Goal: Information Seeking & Learning: Learn about a topic

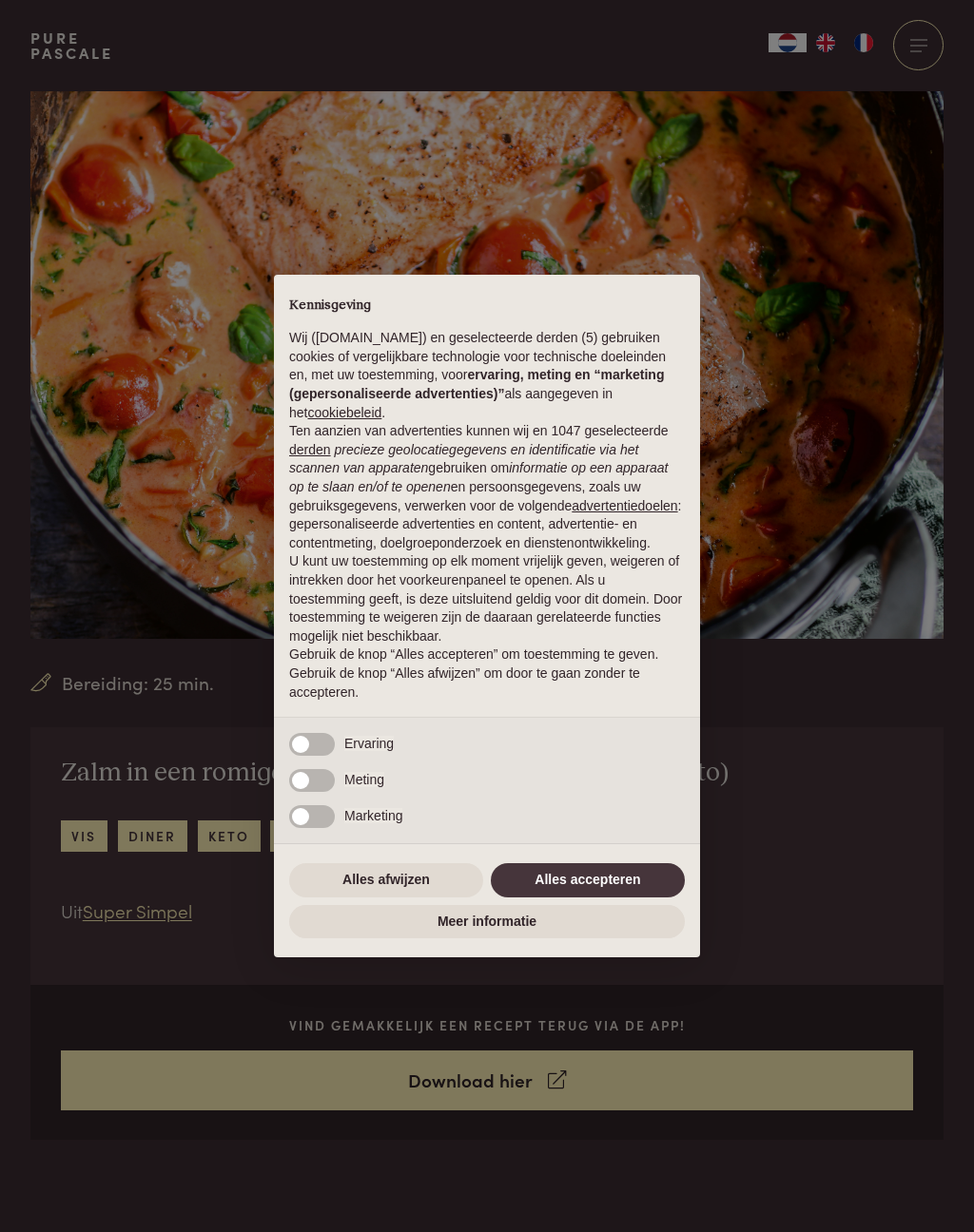
click at [584, 877] on button "Alles accepteren" at bounding box center [588, 881] width 194 height 35
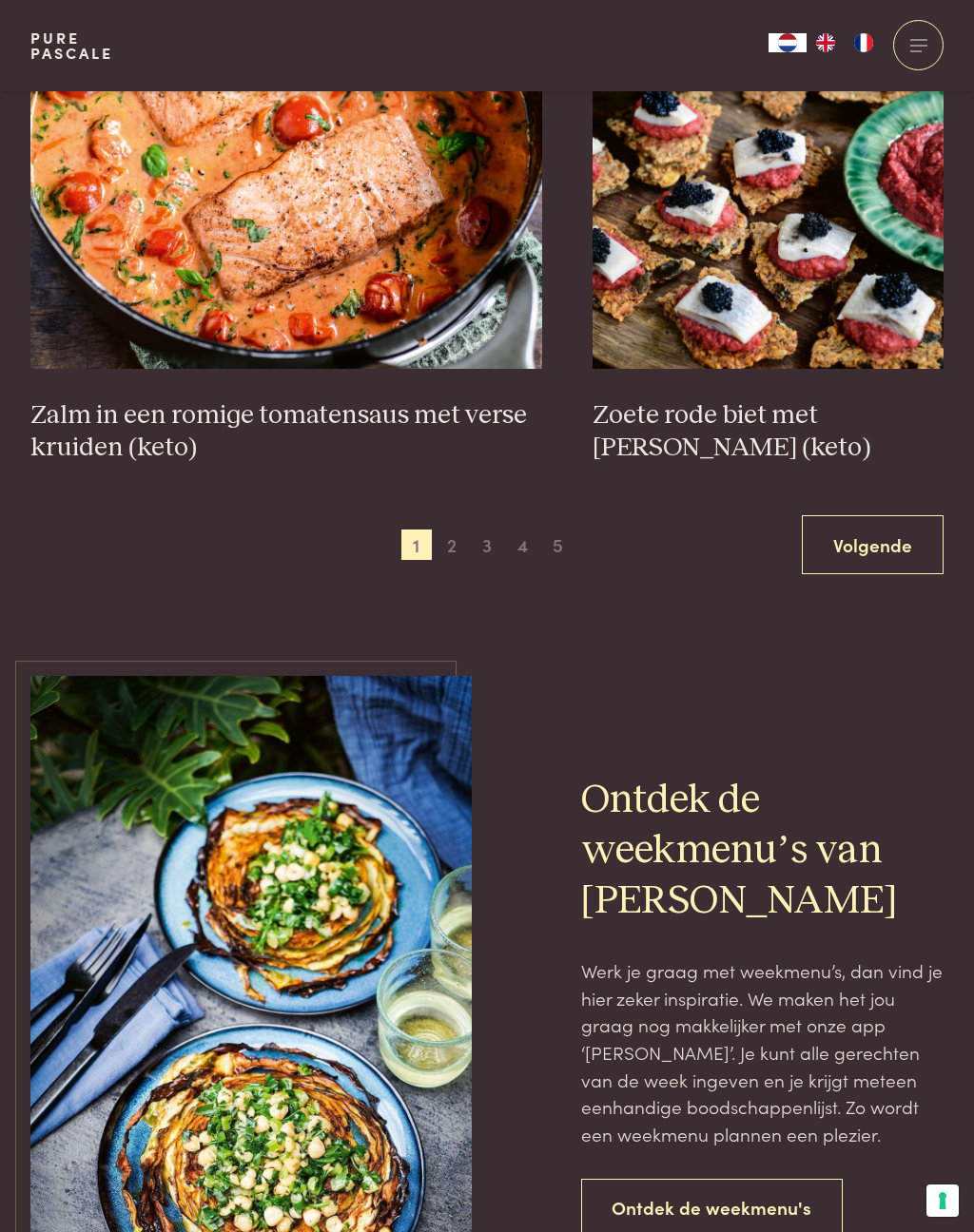
scroll to position [3472, 0]
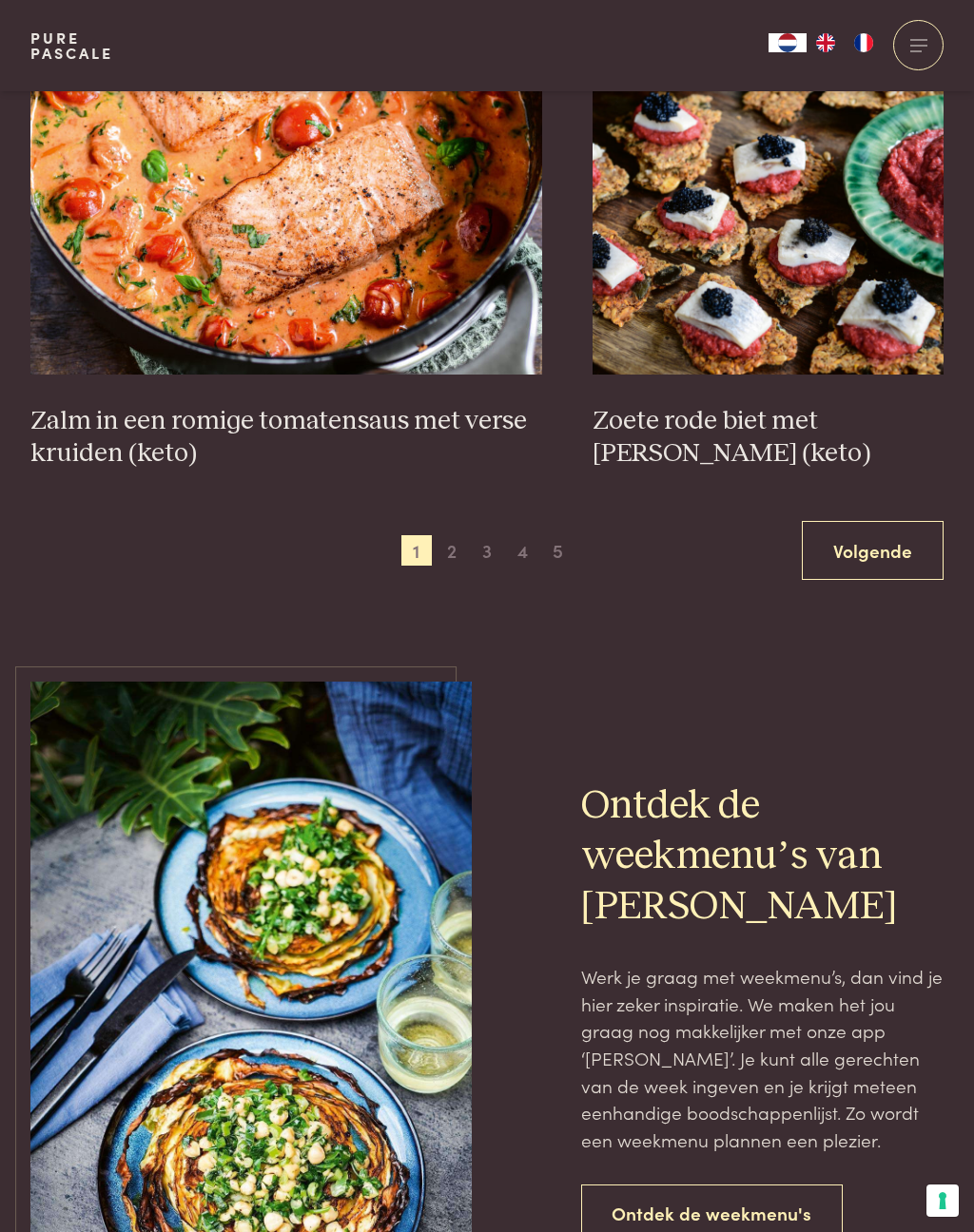
click at [876, 546] on link "Volgende" at bounding box center [871, 550] width 141 height 60
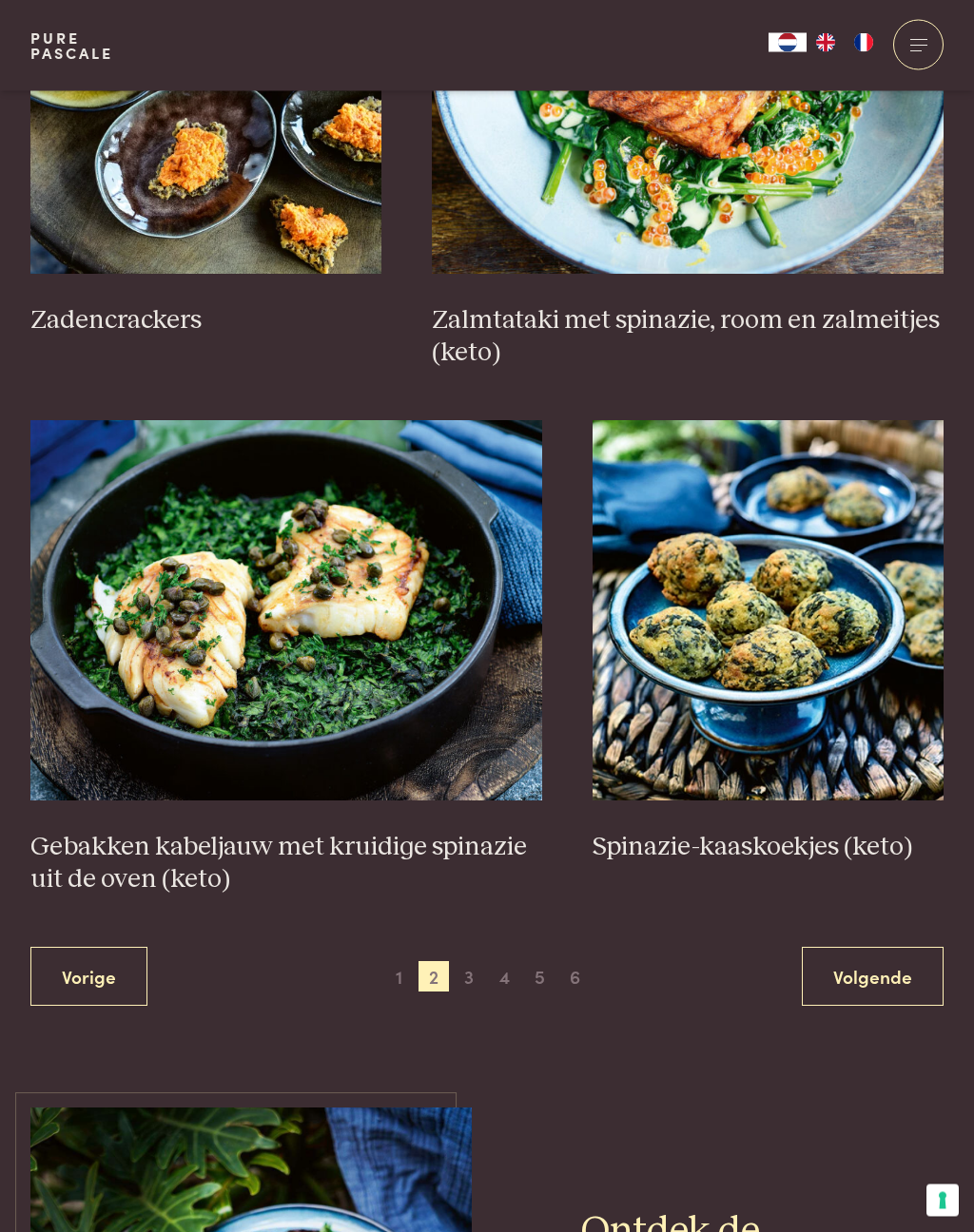
scroll to position [2981, 0]
click at [279, 842] on h3 "Gebakken kabeljauw met kruidige spinazie uit de oven (keto)" at bounding box center [286, 863] width 512 height 65
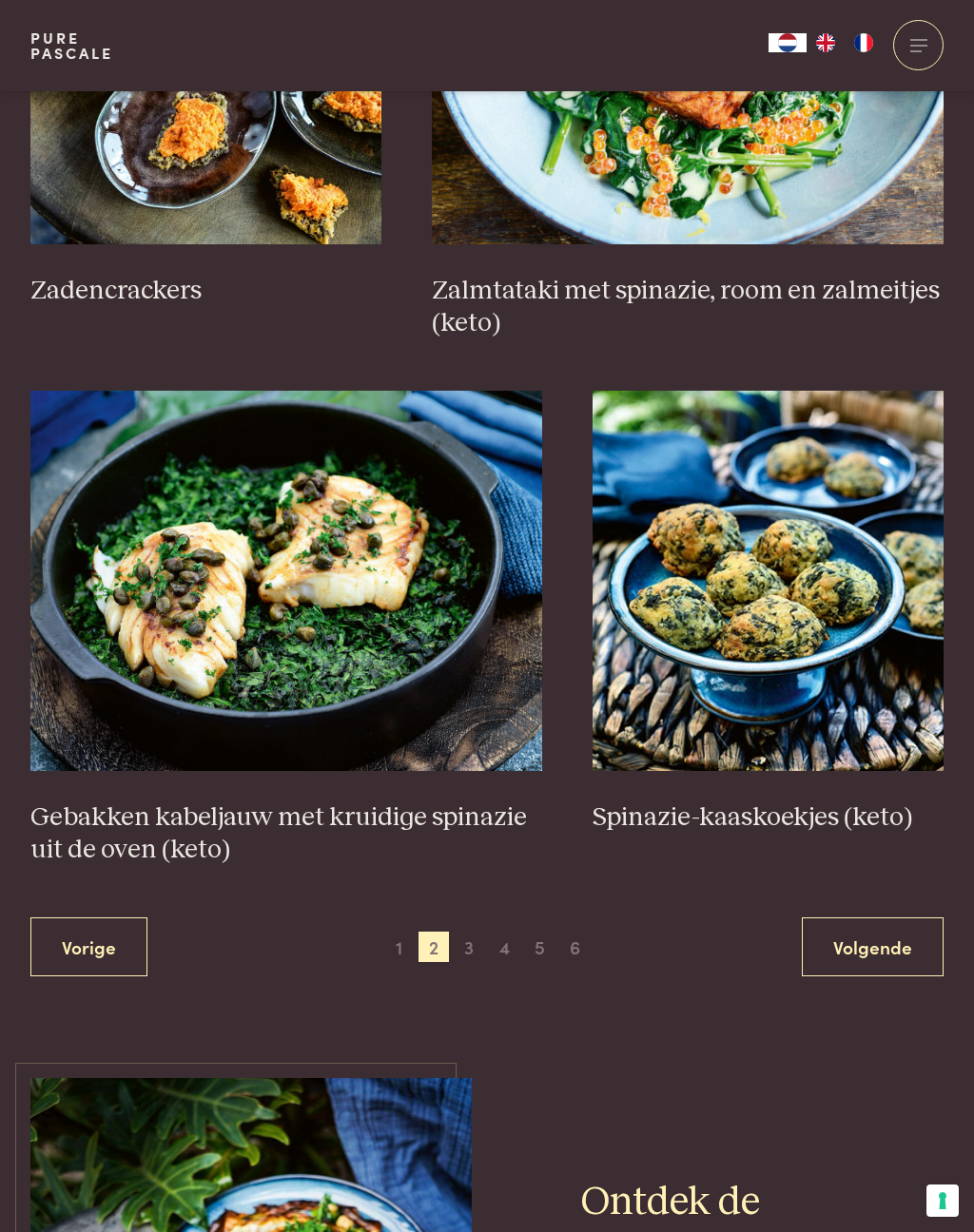
click at [880, 951] on link "Volgende" at bounding box center [871, 947] width 141 height 60
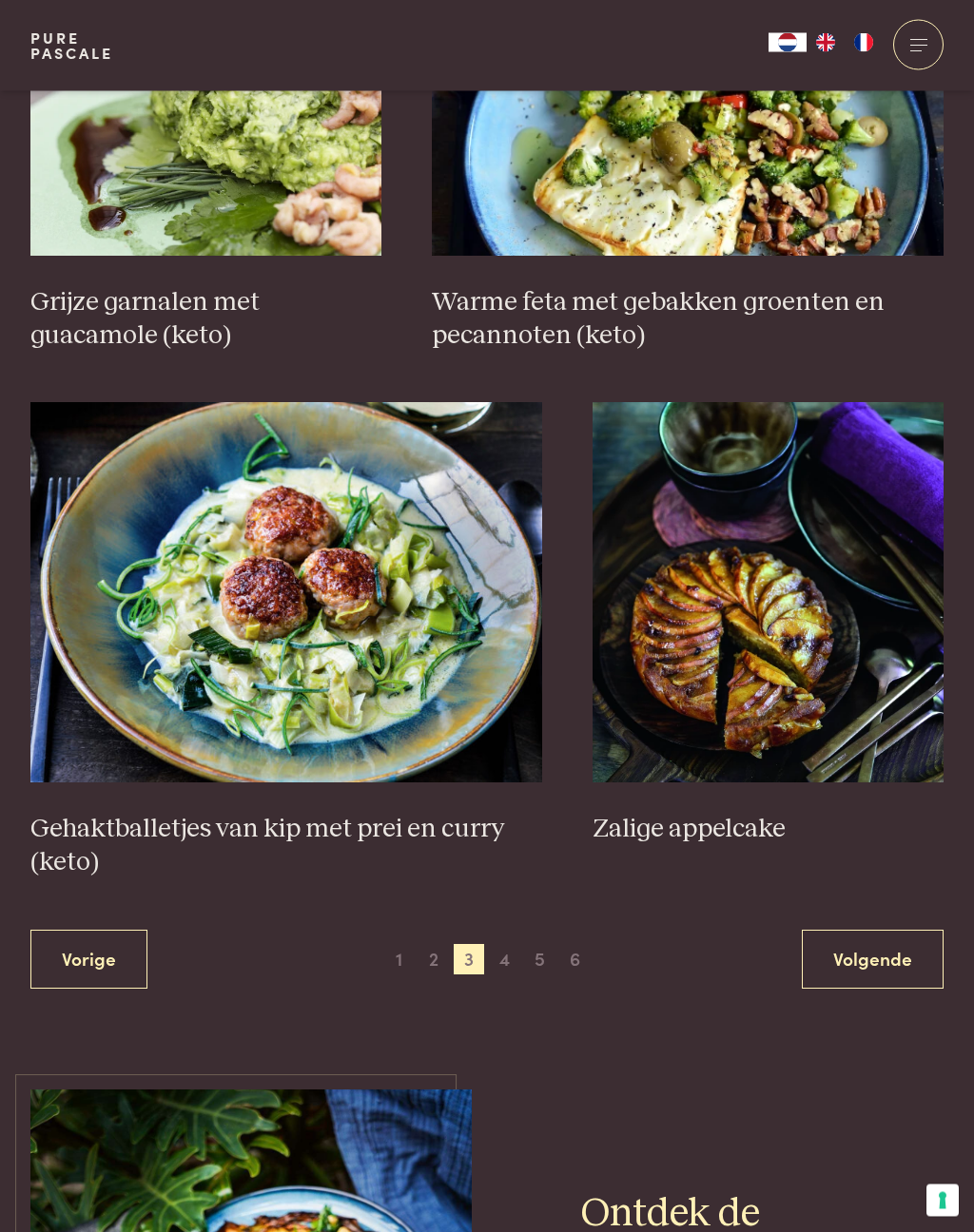
scroll to position [3168, 0]
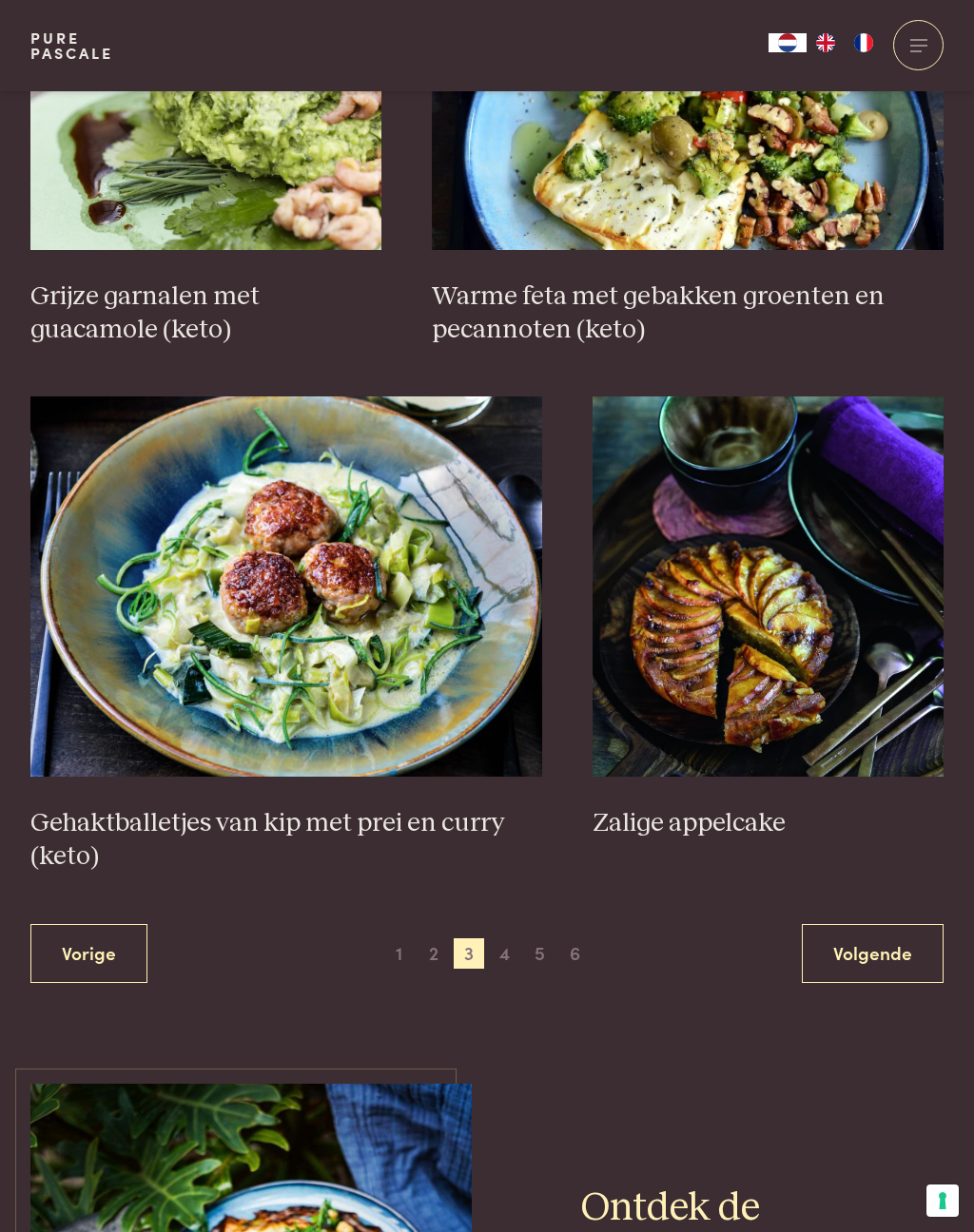
click at [515, 960] on span "4" at bounding box center [505, 954] width 31 height 31
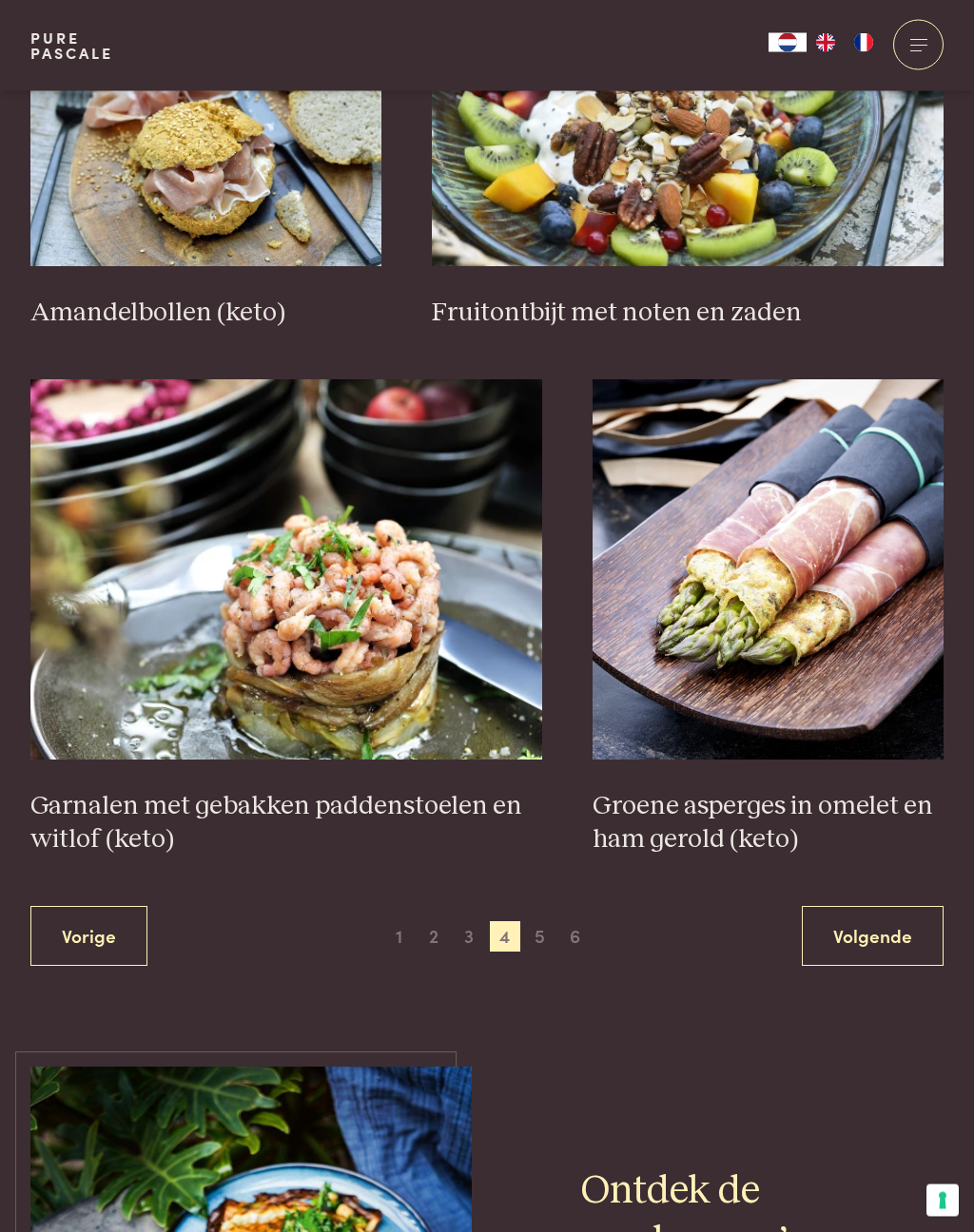
scroll to position [3054, 0]
click at [260, 812] on h3 "Garnalen met gebakken paddenstoelen en witlof (keto)" at bounding box center [286, 823] width 512 height 65
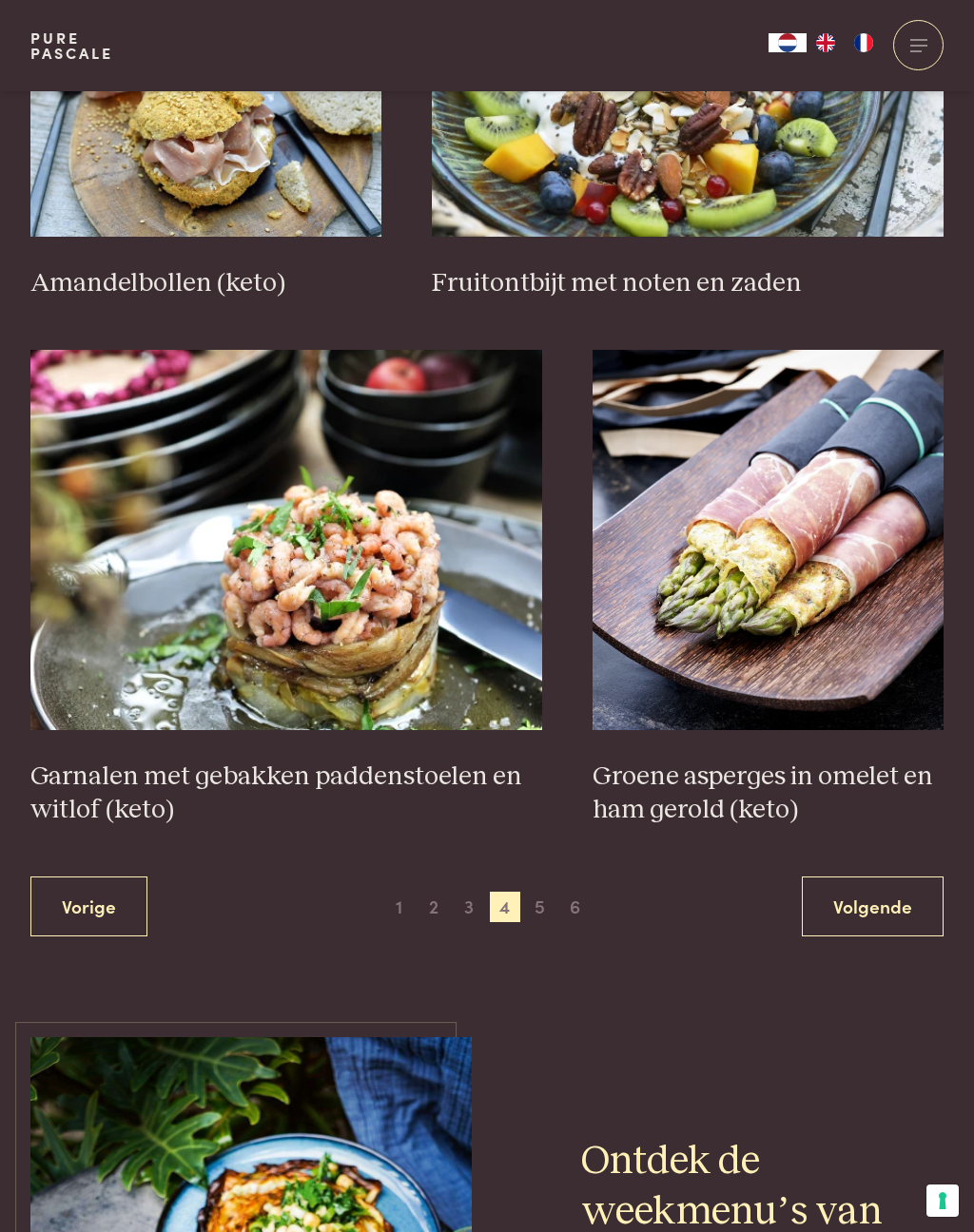
click at [547, 917] on span "5" at bounding box center [540, 906] width 31 height 31
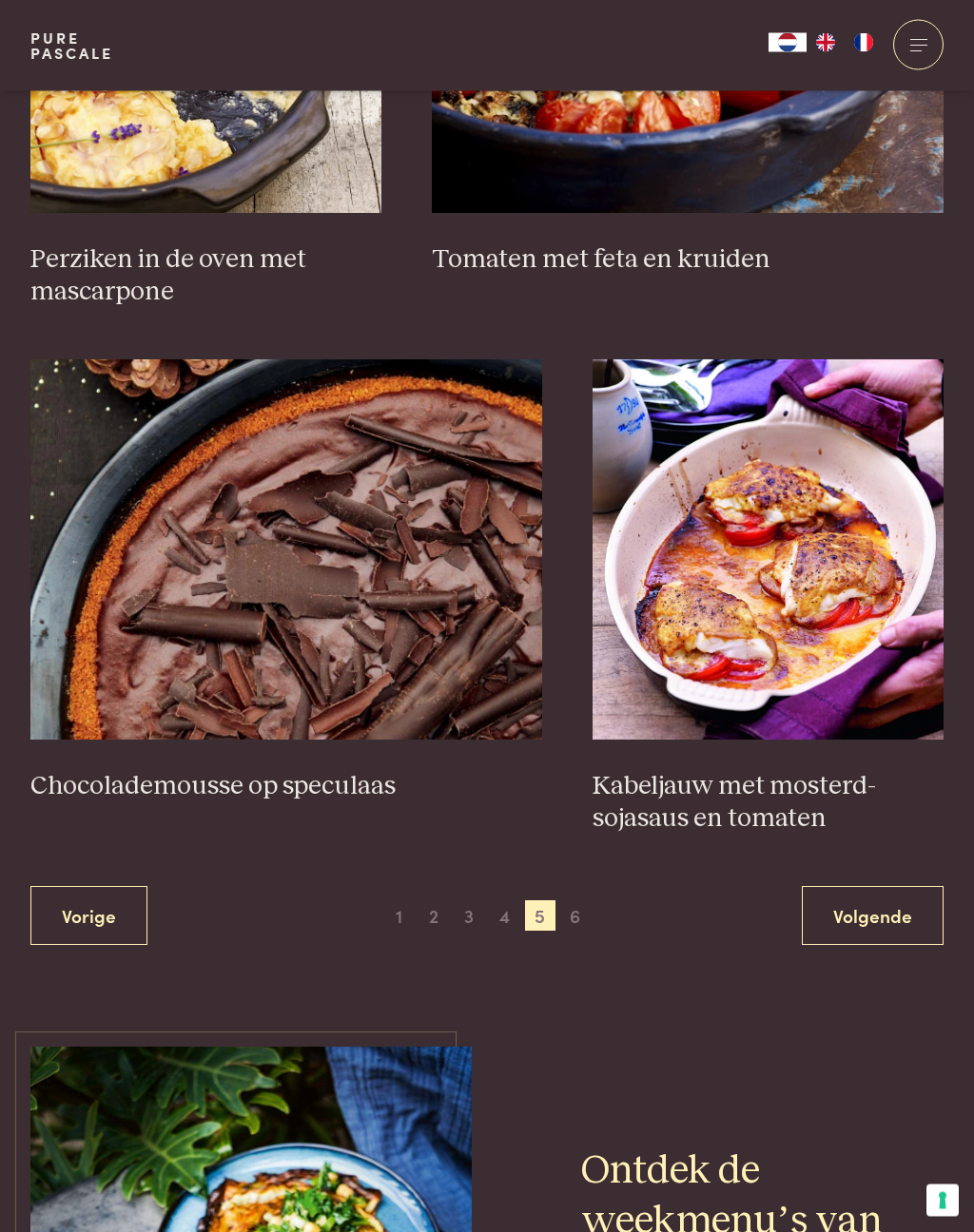
scroll to position [3121, 0]
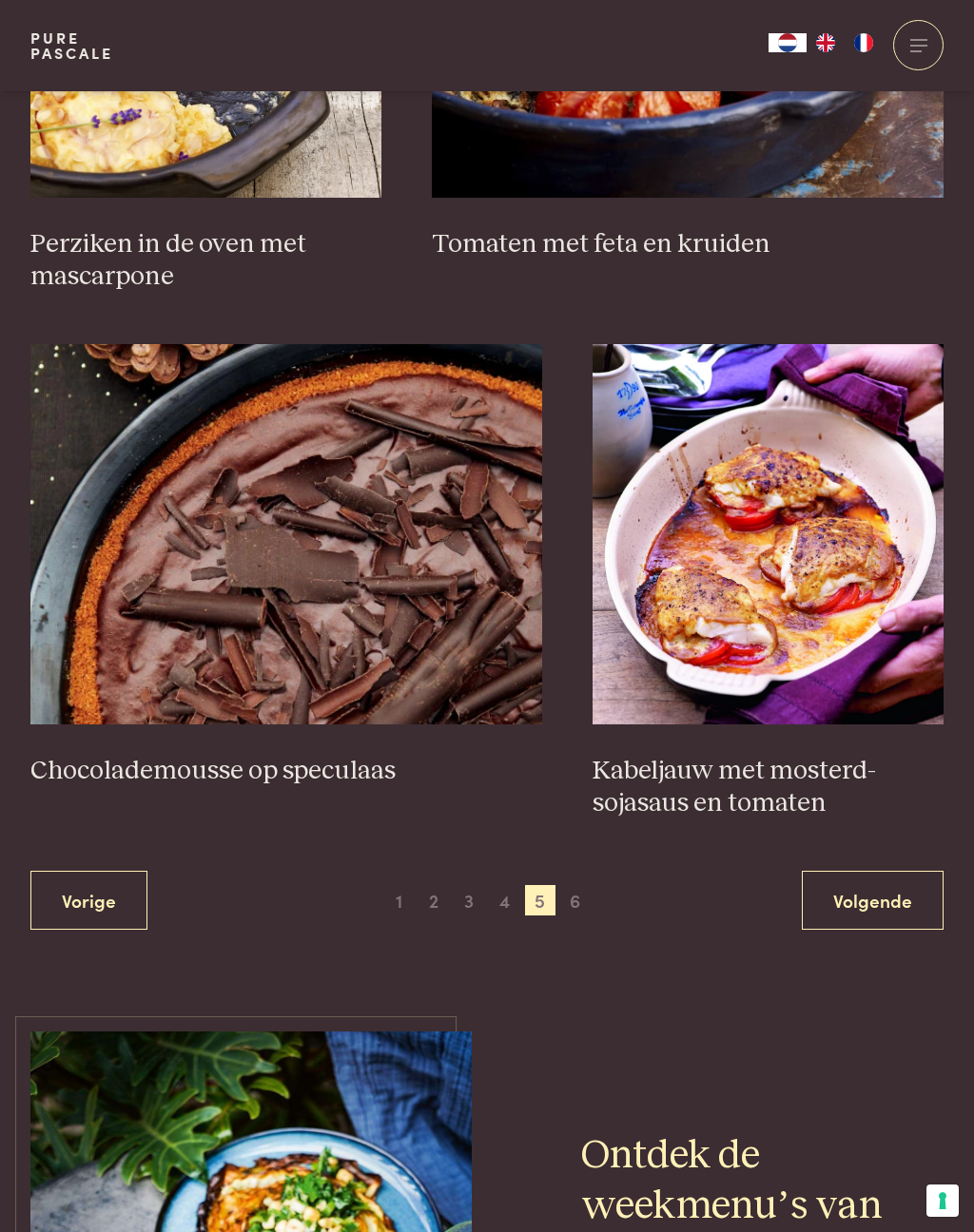
click at [886, 904] on link "Volgende" at bounding box center [871, 901] width 141 height 60
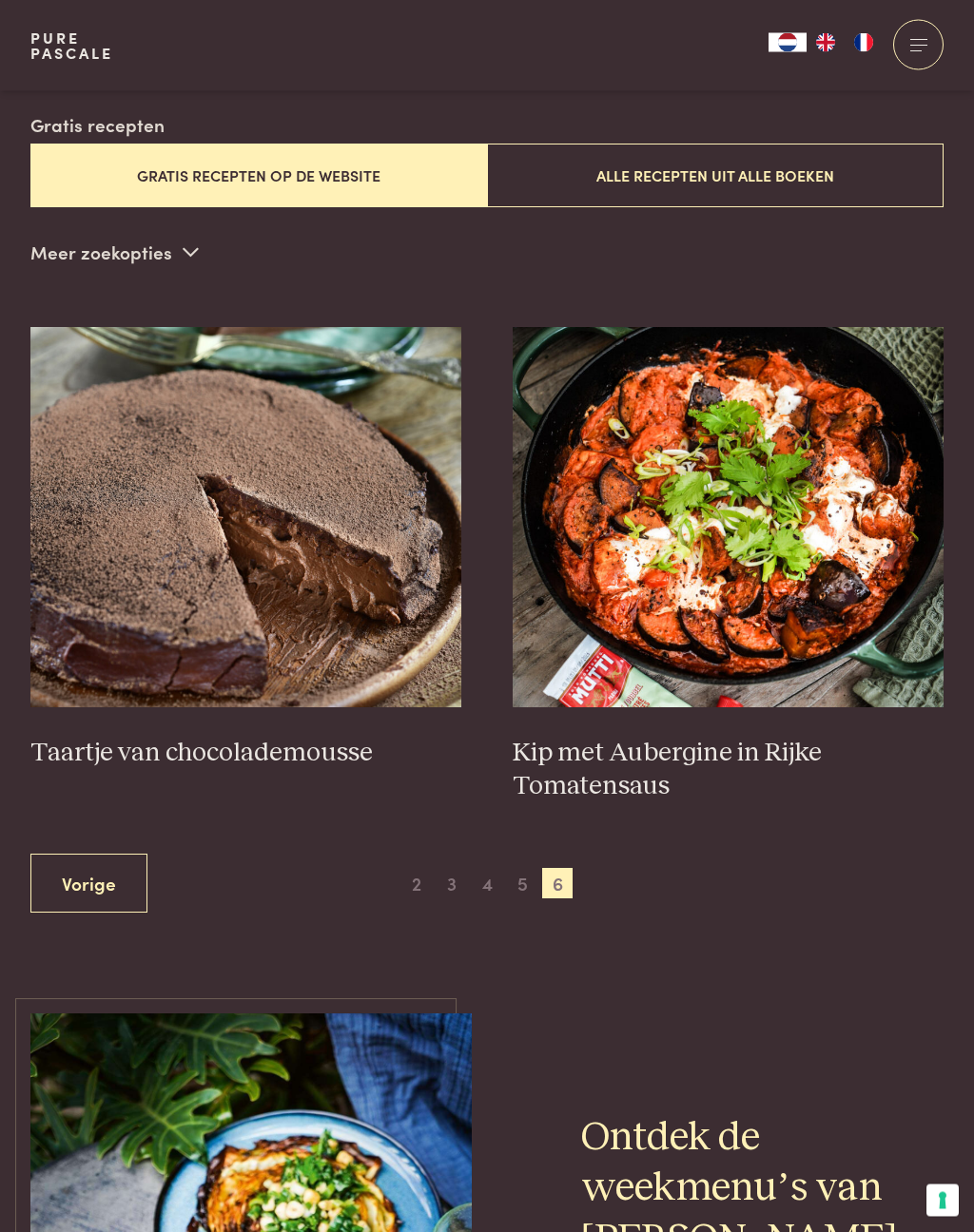
scroll to position [508, 0]
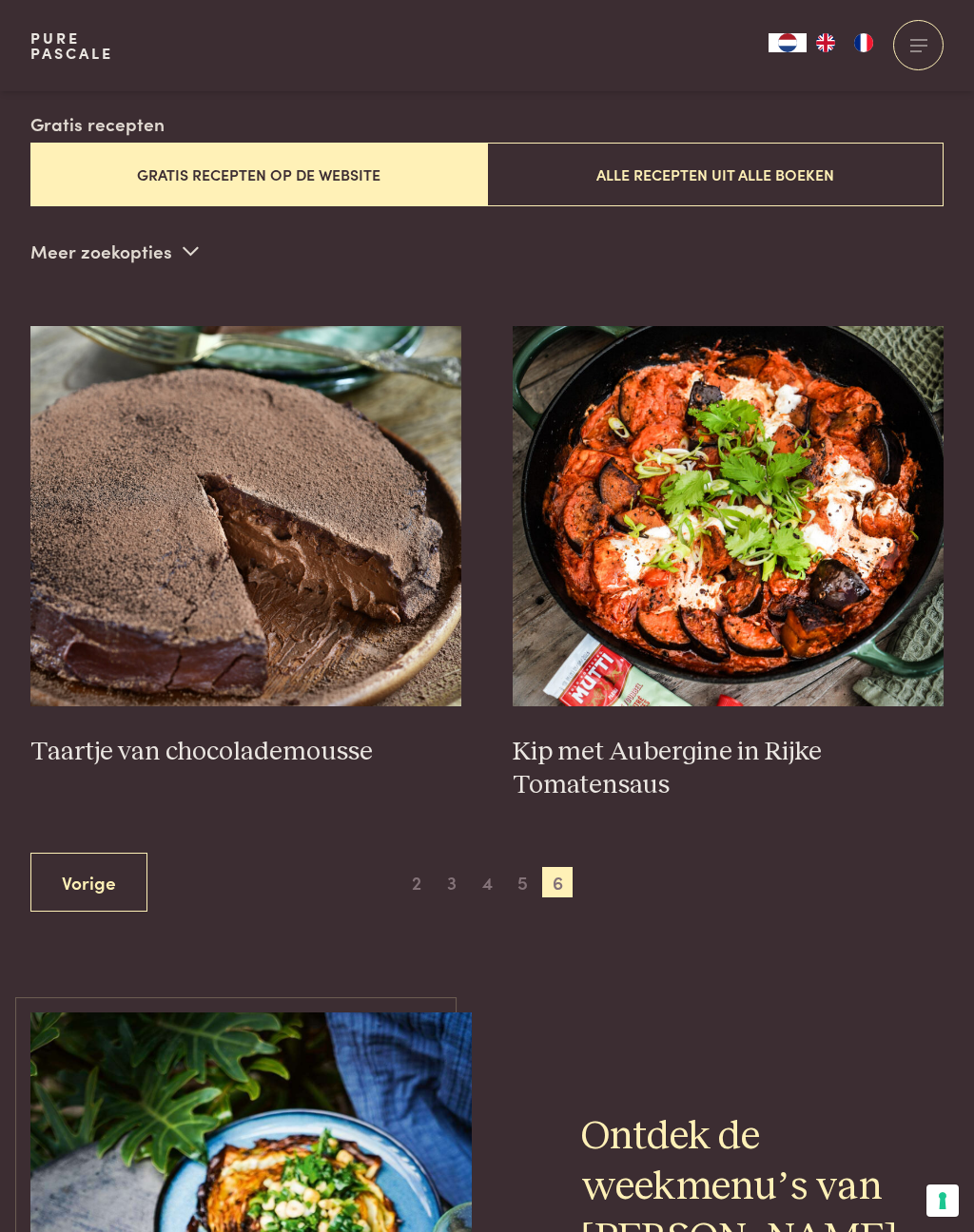
click at [639, 761] on h3 "Kip met Aubergine in Rijke Tomatensaus" at bounding box center [727, 768] width 431 height 65
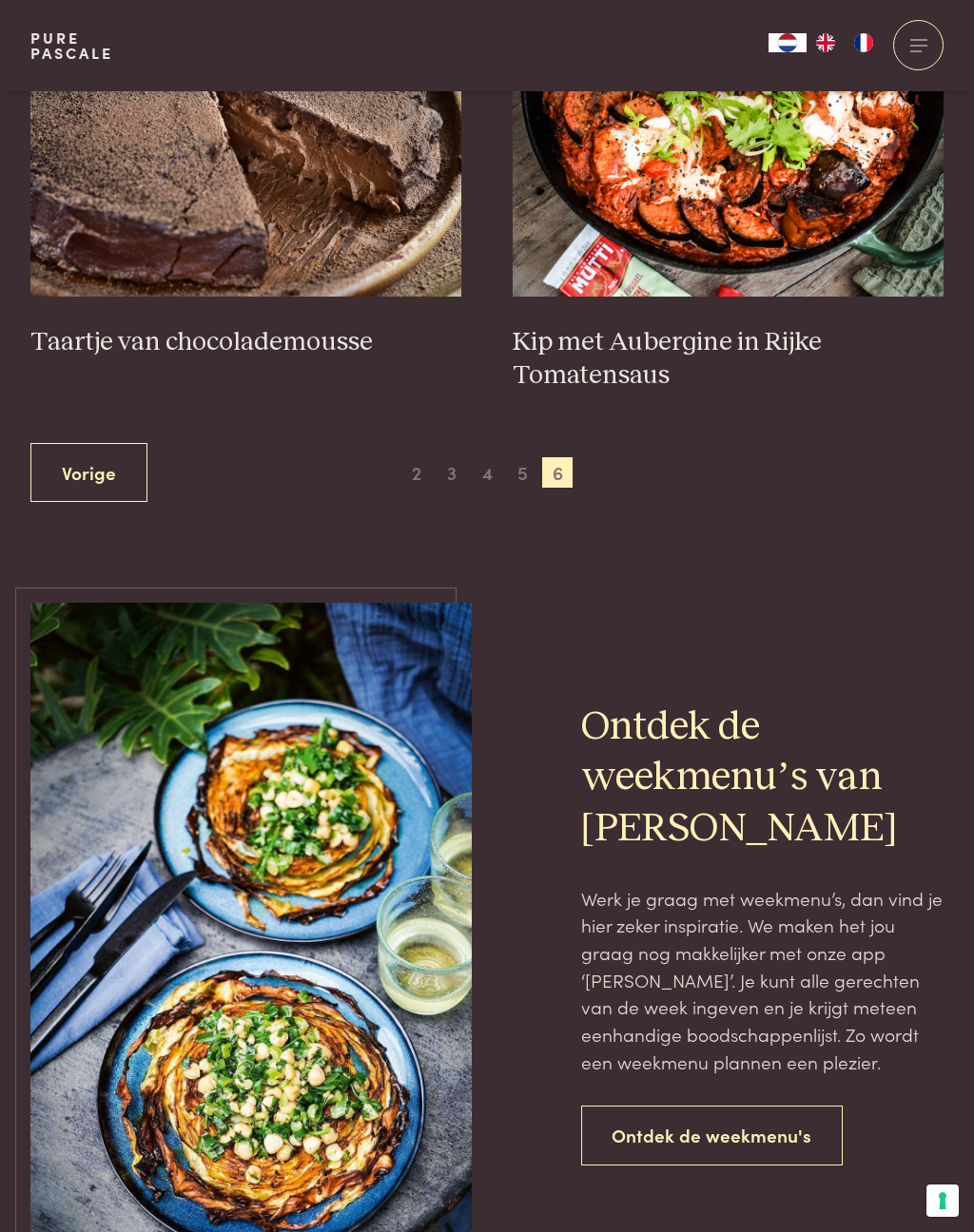
scroll to position [919, 0]
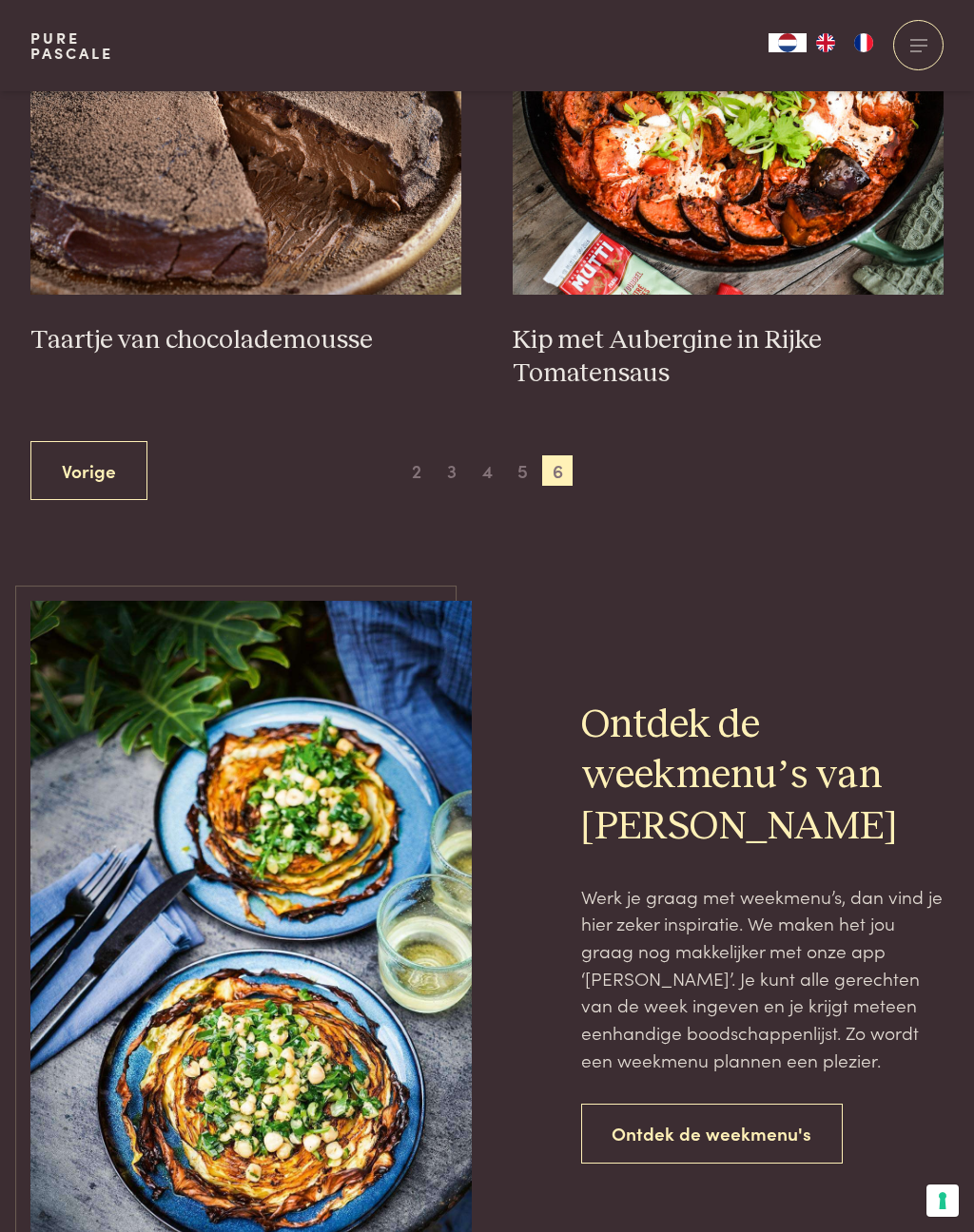
click at [519, 479] on span "5" at bounding box center [523, 471] width 31 height 31
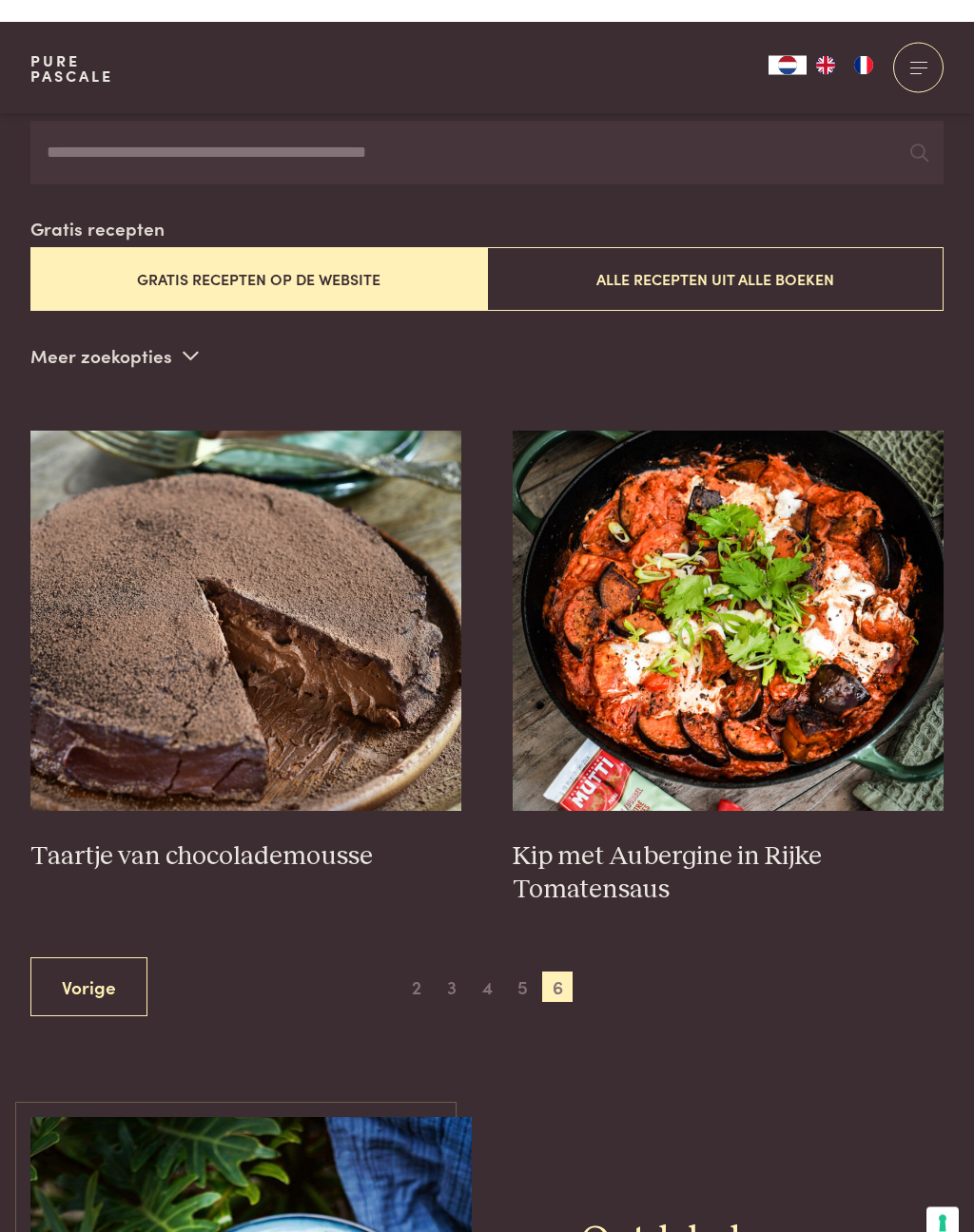
scroll to position [403, 0]
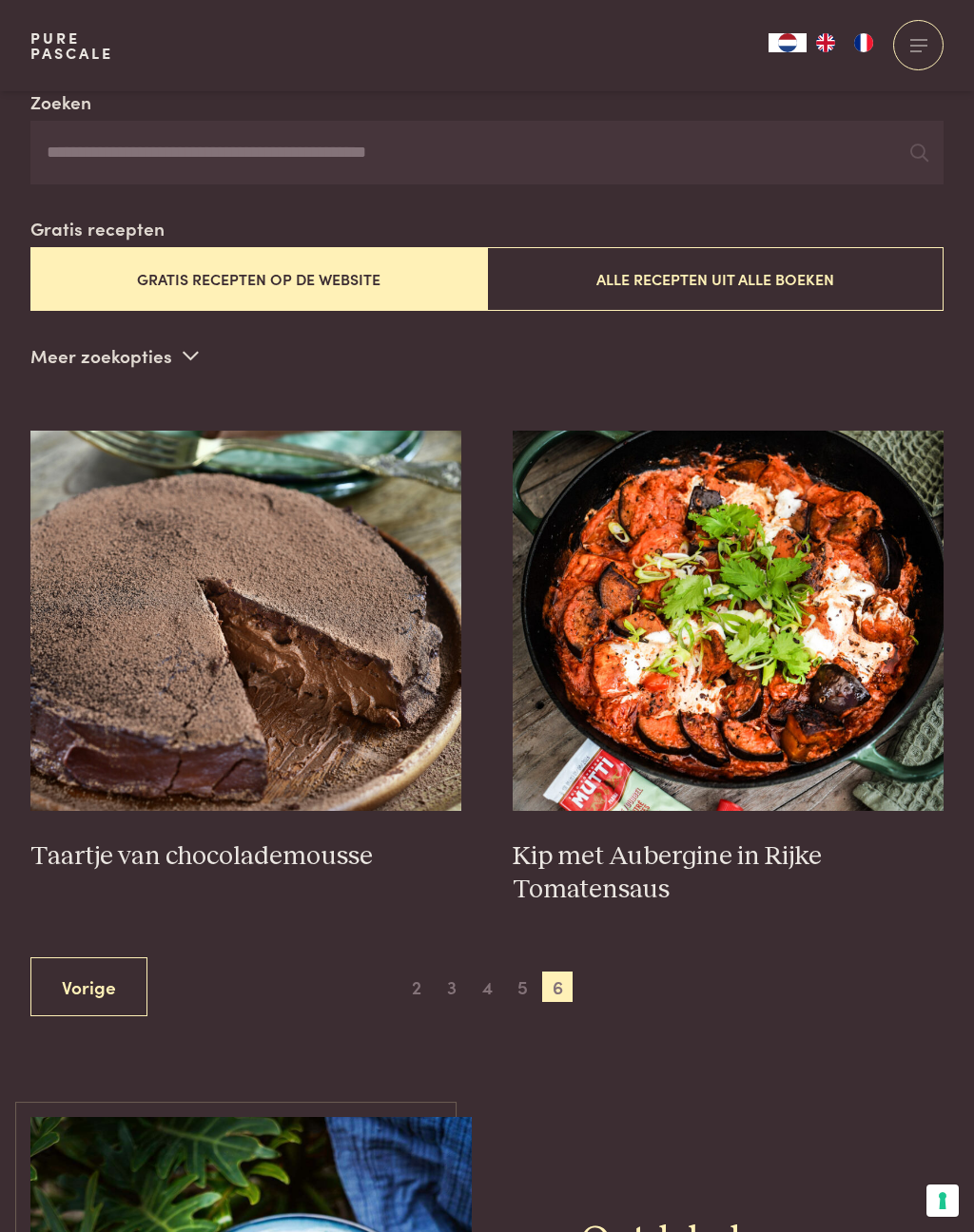
click at [519, 993] on span "5" at bounding box center [523, 987] width 31 height 31
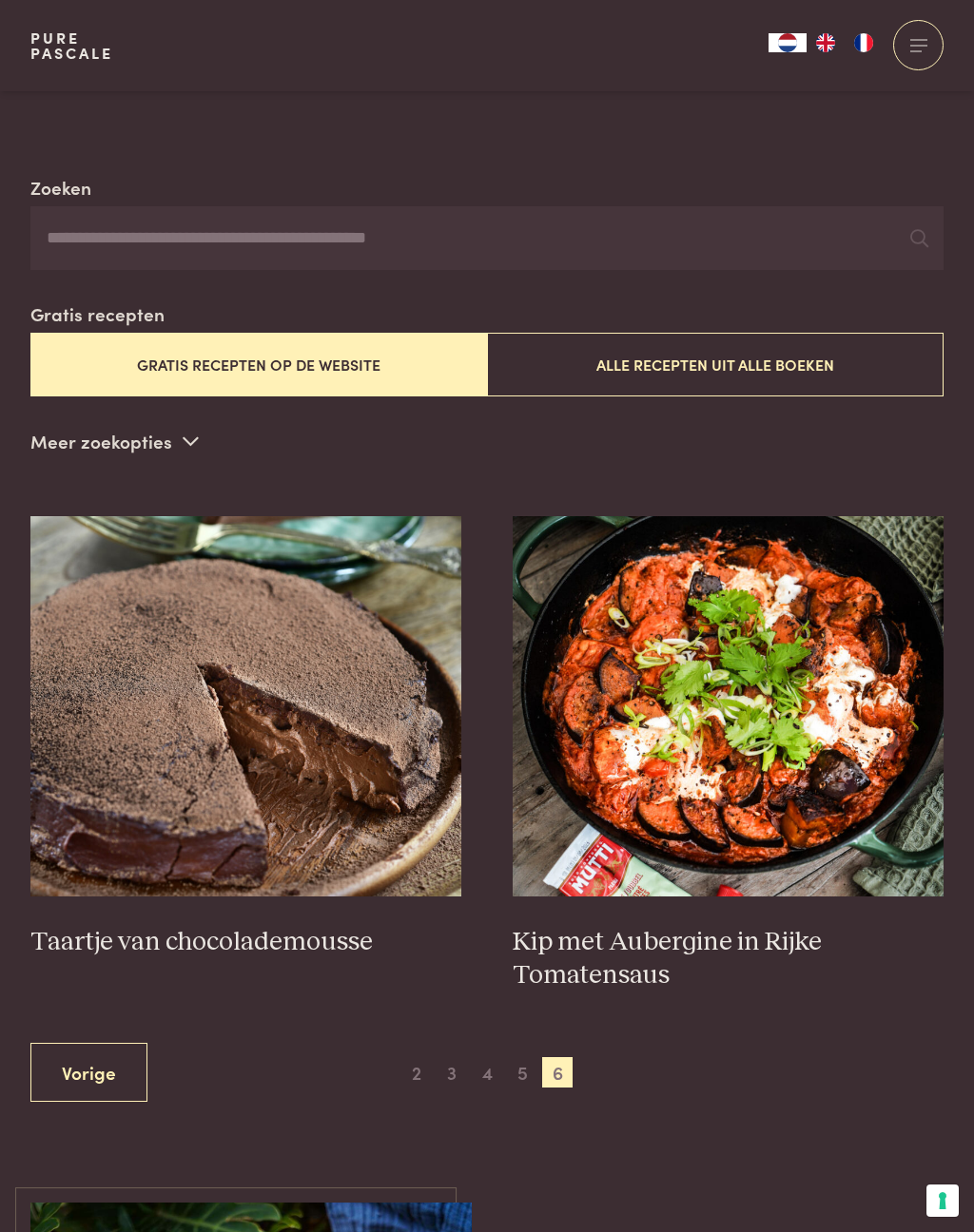
scroll to position [319, 0]
click at [123, 1059] on link "Vorige" at bounding box center [89, 1072] width 117 height 60
click at [521, 1068] on span "5" at bounding box center [523, 1074] width 31 height 31
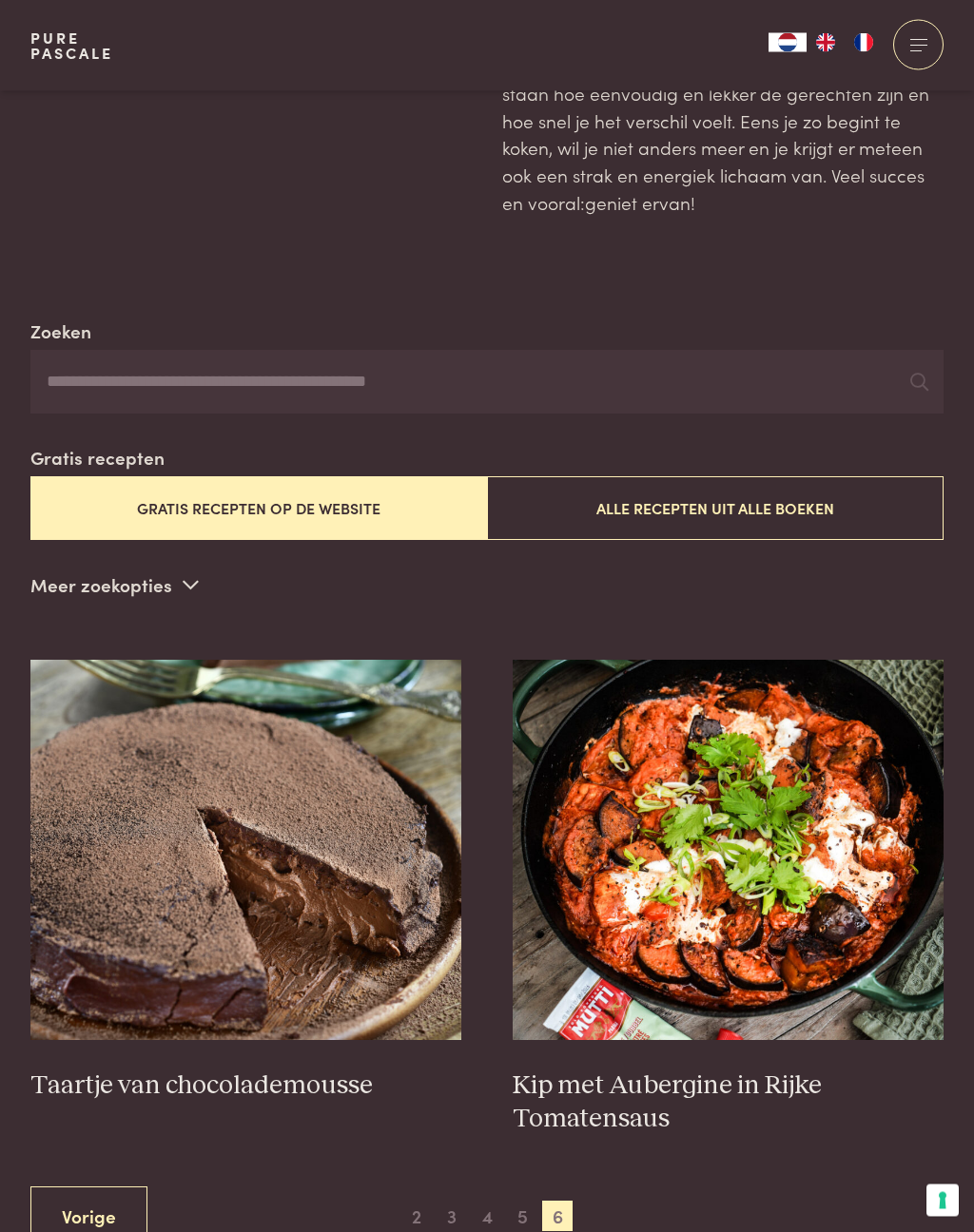
scroll to position [0, 0]
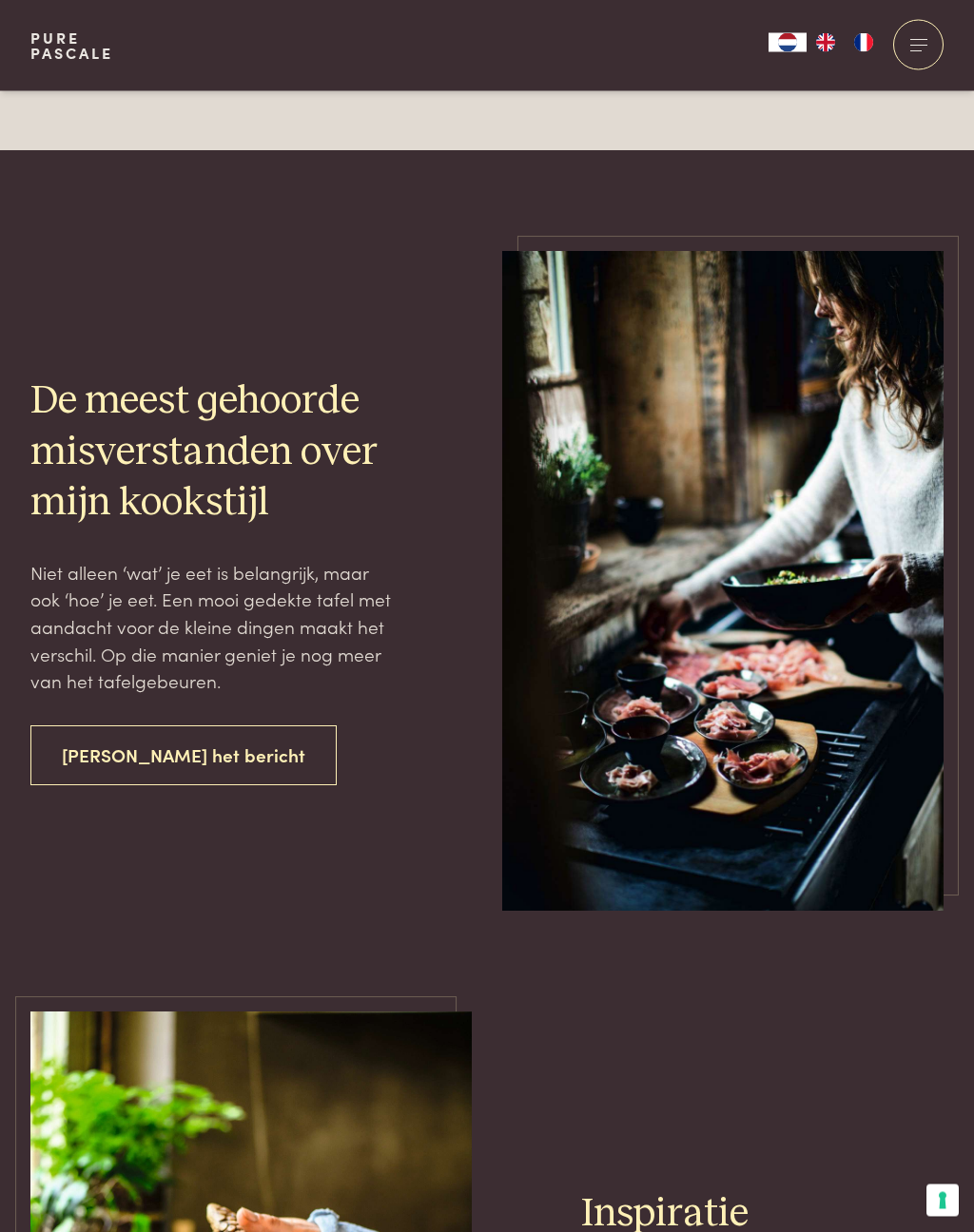
scroll to position [3502, 0]
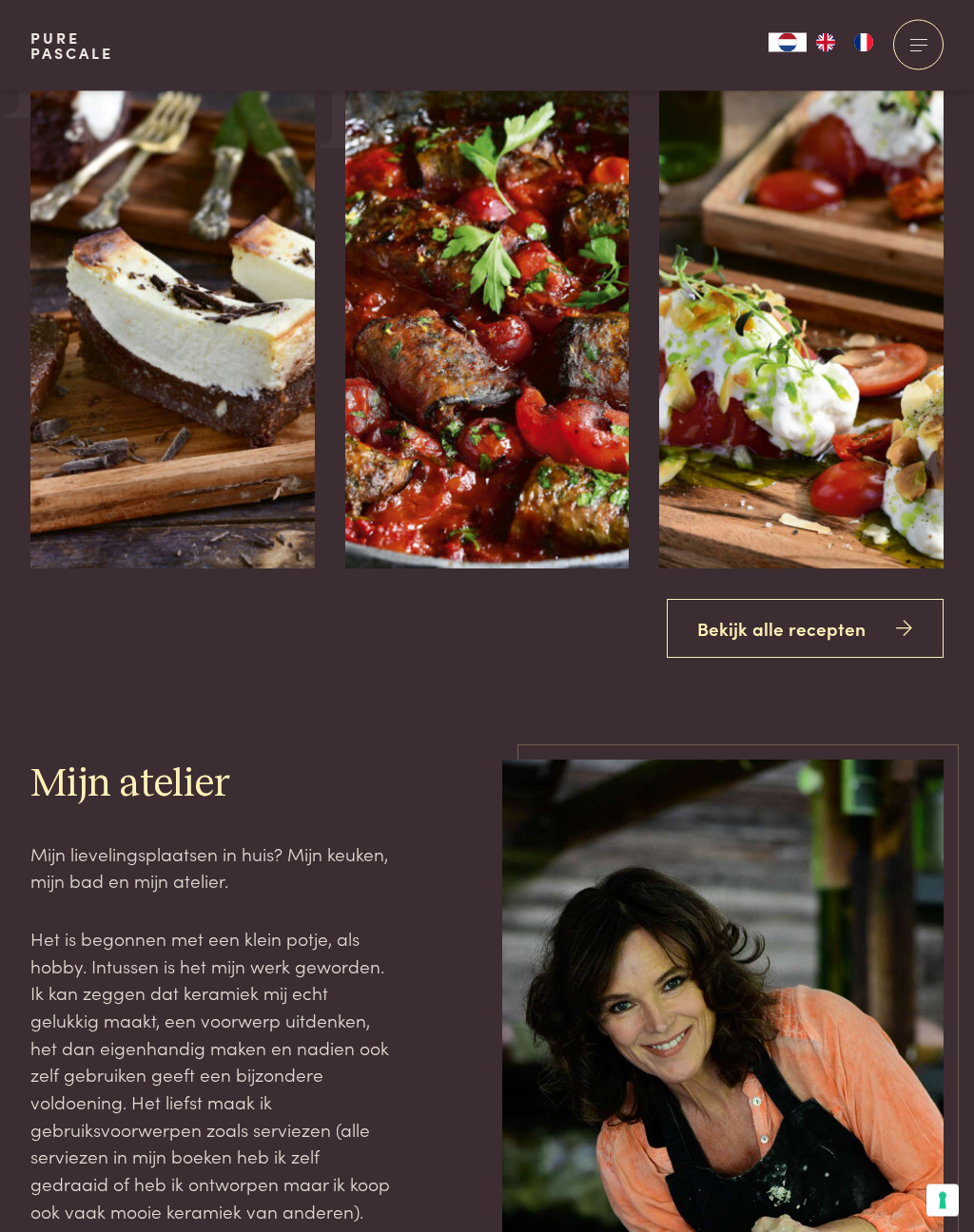
scroll to position [3039, 0]
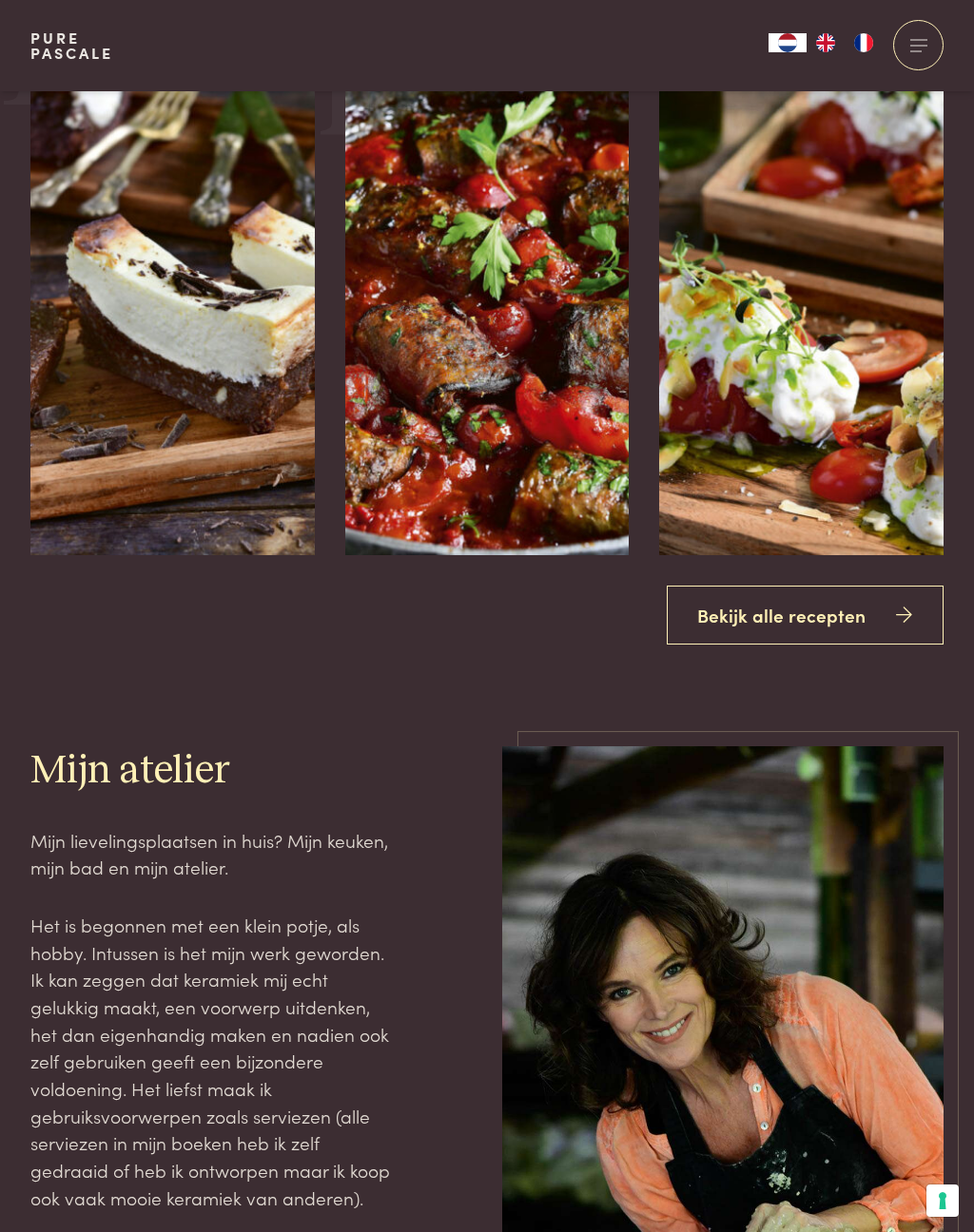
click at [813, 637] on link "Bekijk alle recepten" at bounding box center [805, 616] width 278 height 60
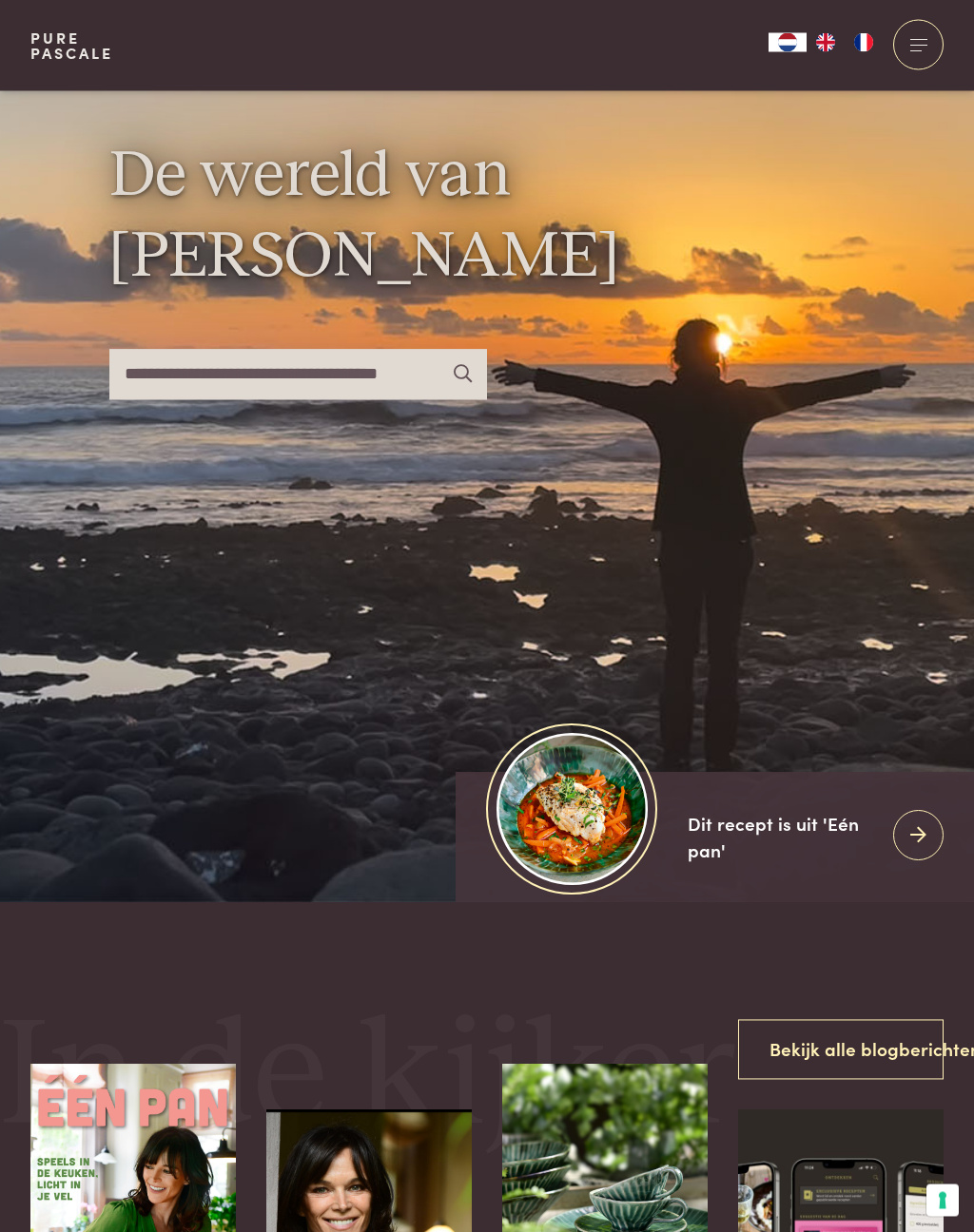
scroll to position [0, 0]
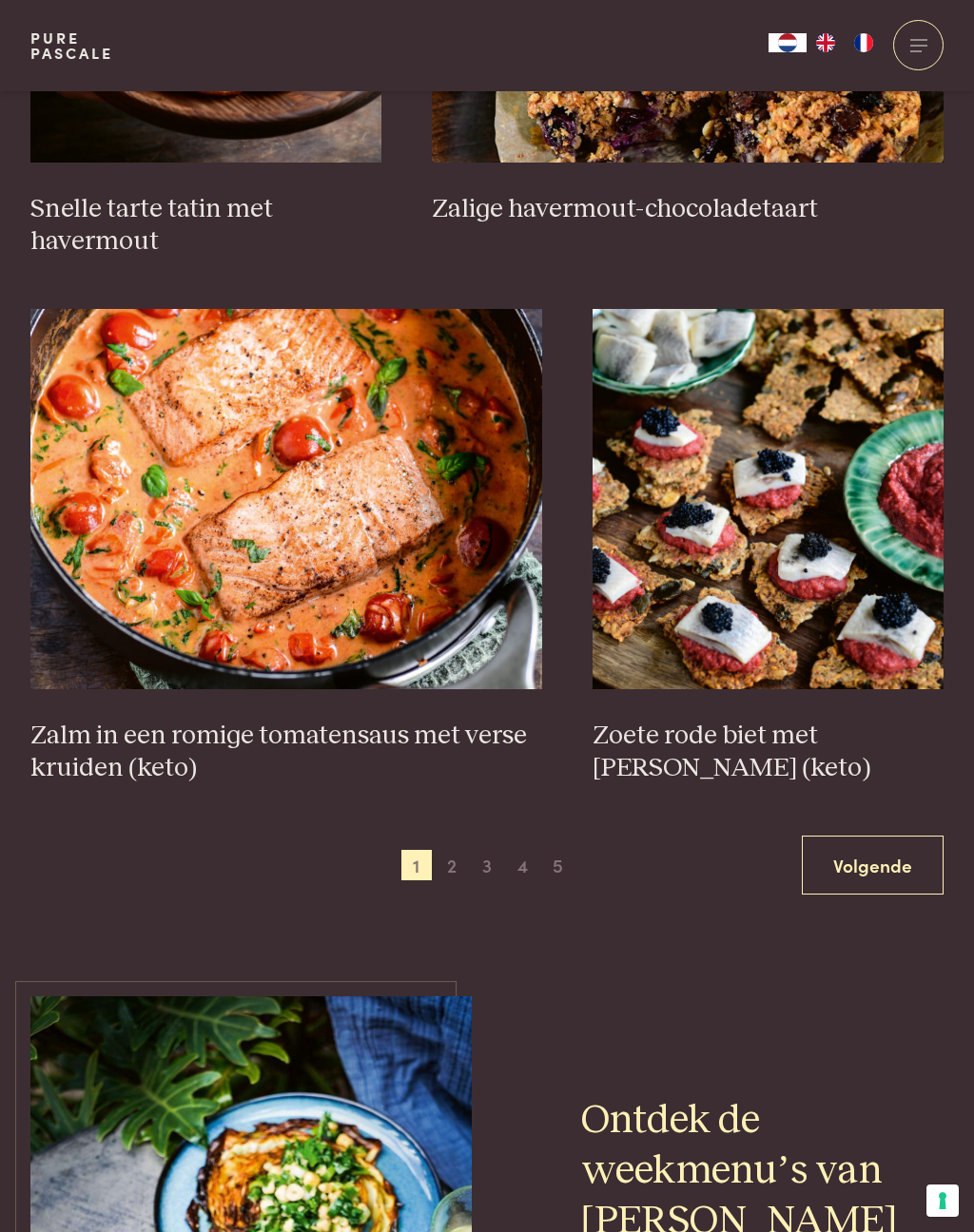
scroll to position [3158, 0]
click at [868, 867] on link "Volgende" at bounding box center [871, 864] width 141 height 60
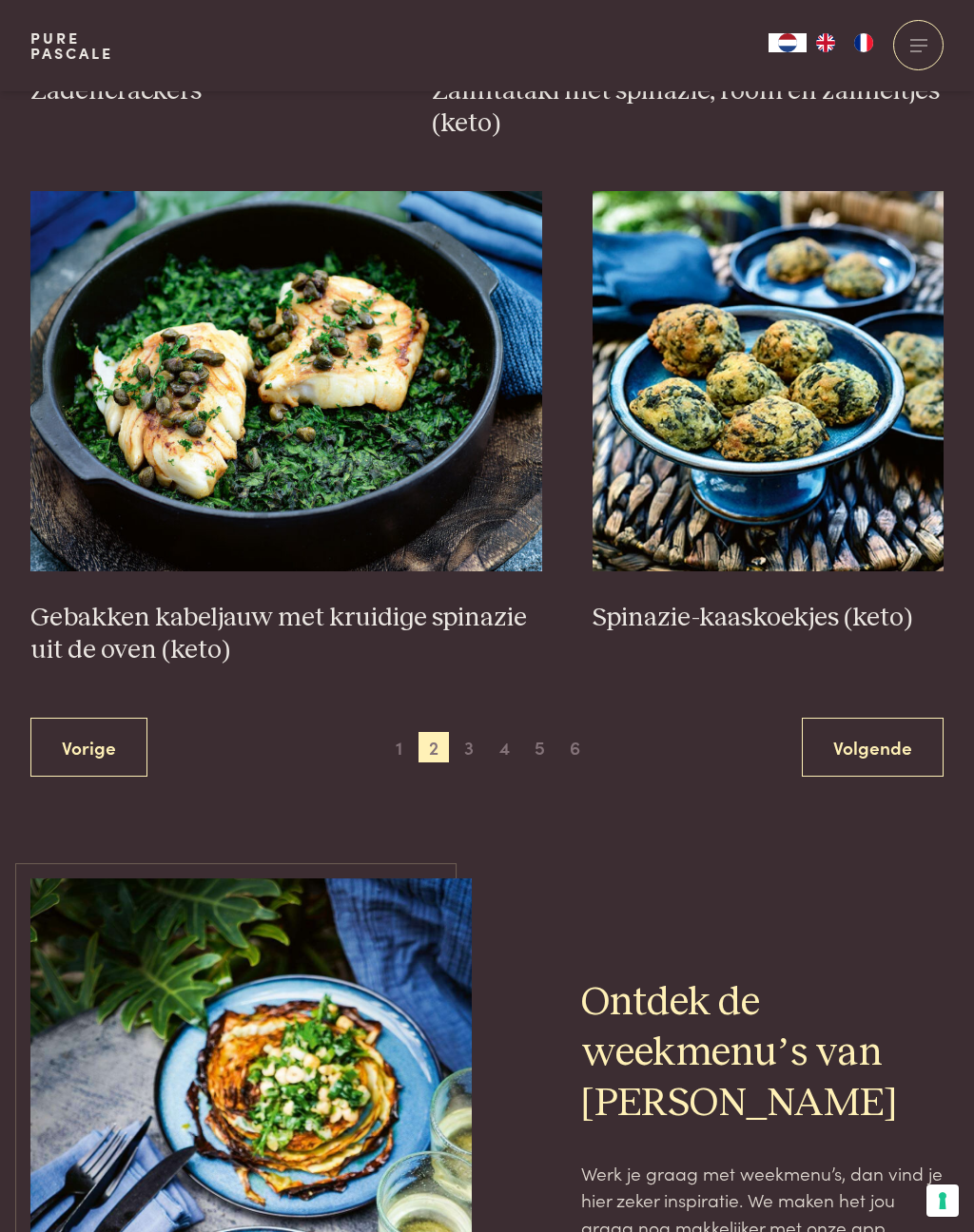
scroll to position [3230, 0]
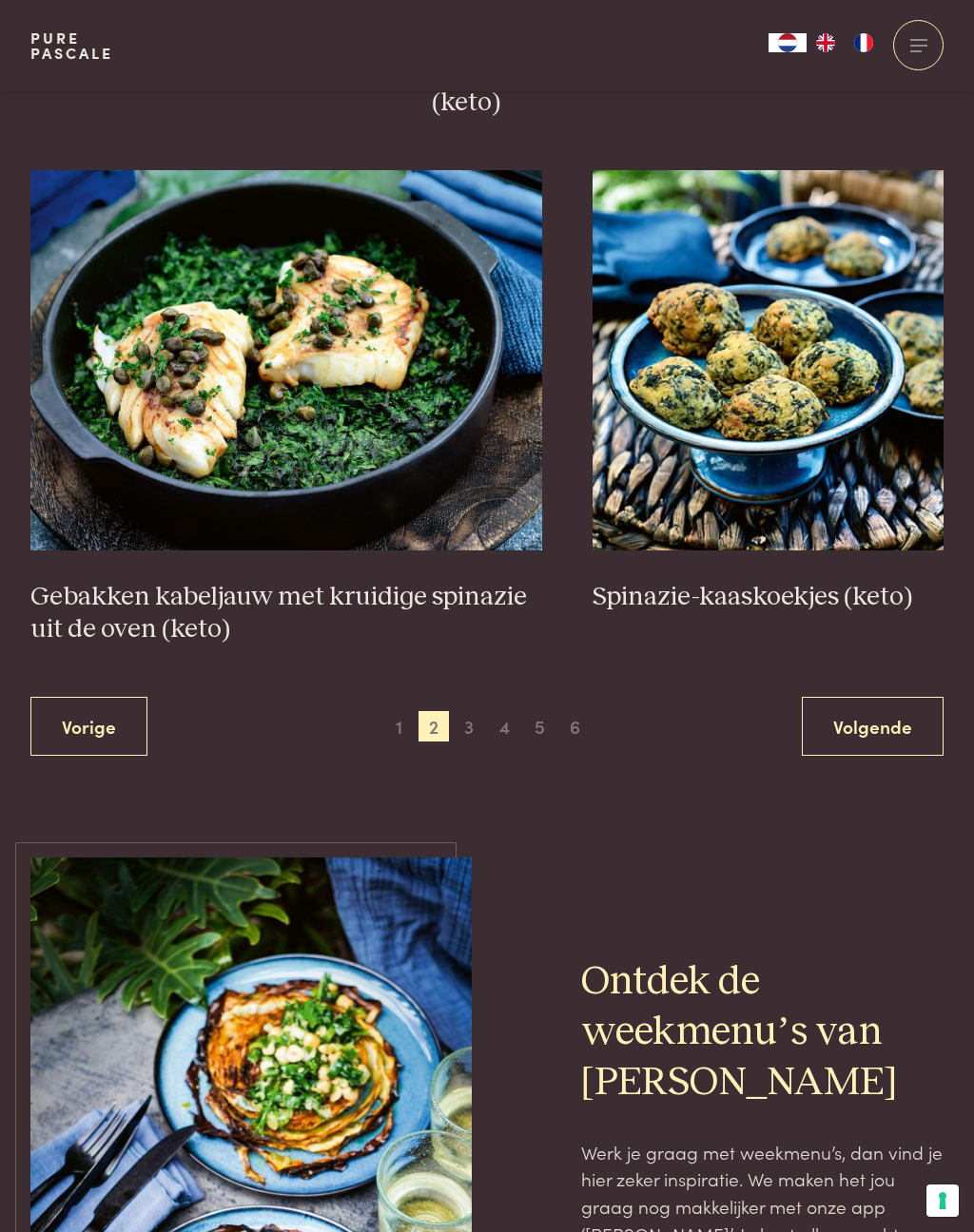
click at [542, 727] on span "5" at bounding box center [540, 726] width 31 height 31
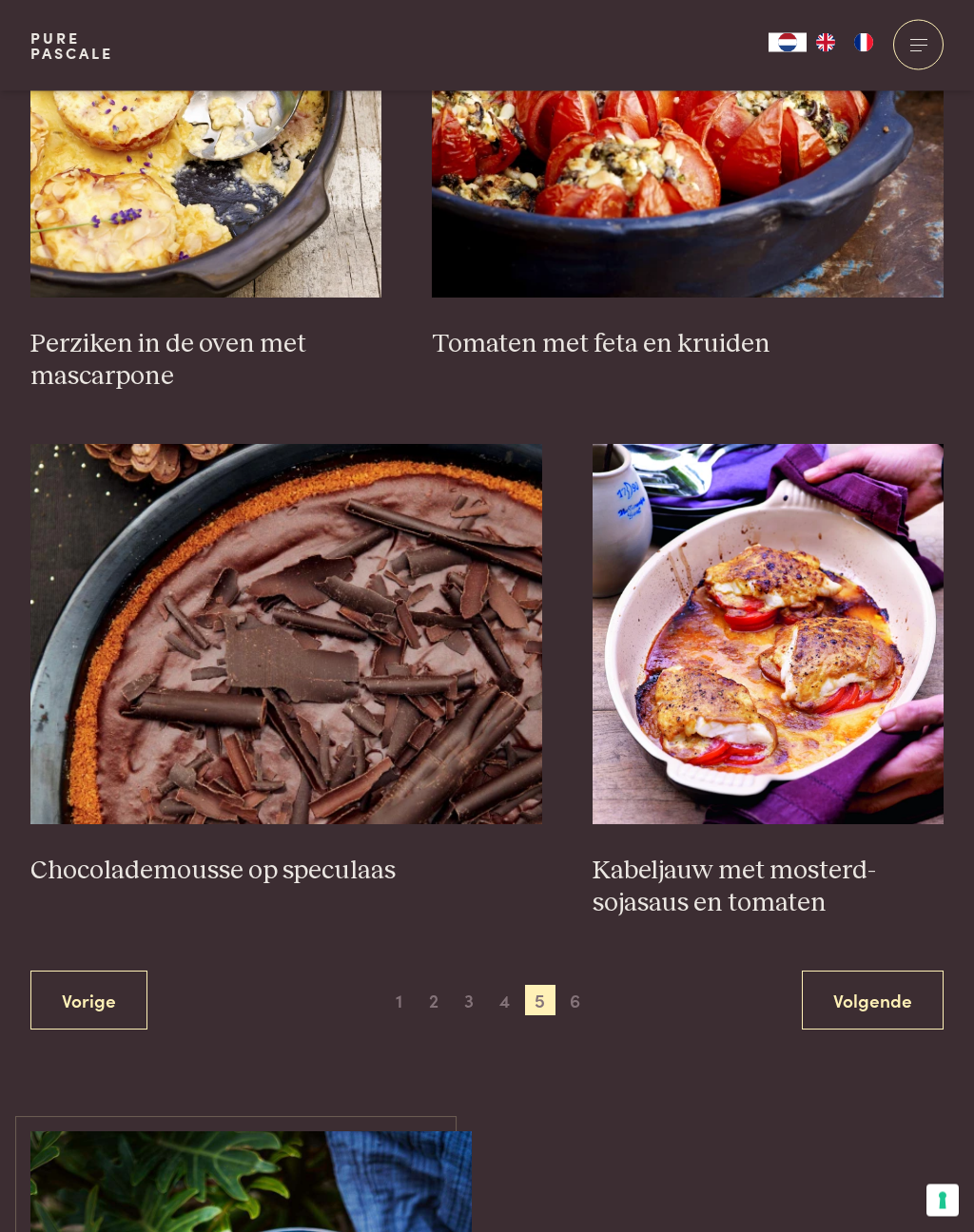
scroll to position [3023, 0]
click at [725, 873] on h3 "Kabeljauw met mosterd-sojasaus en tomaten" at bounding box center [767, 887] width 351 height 65
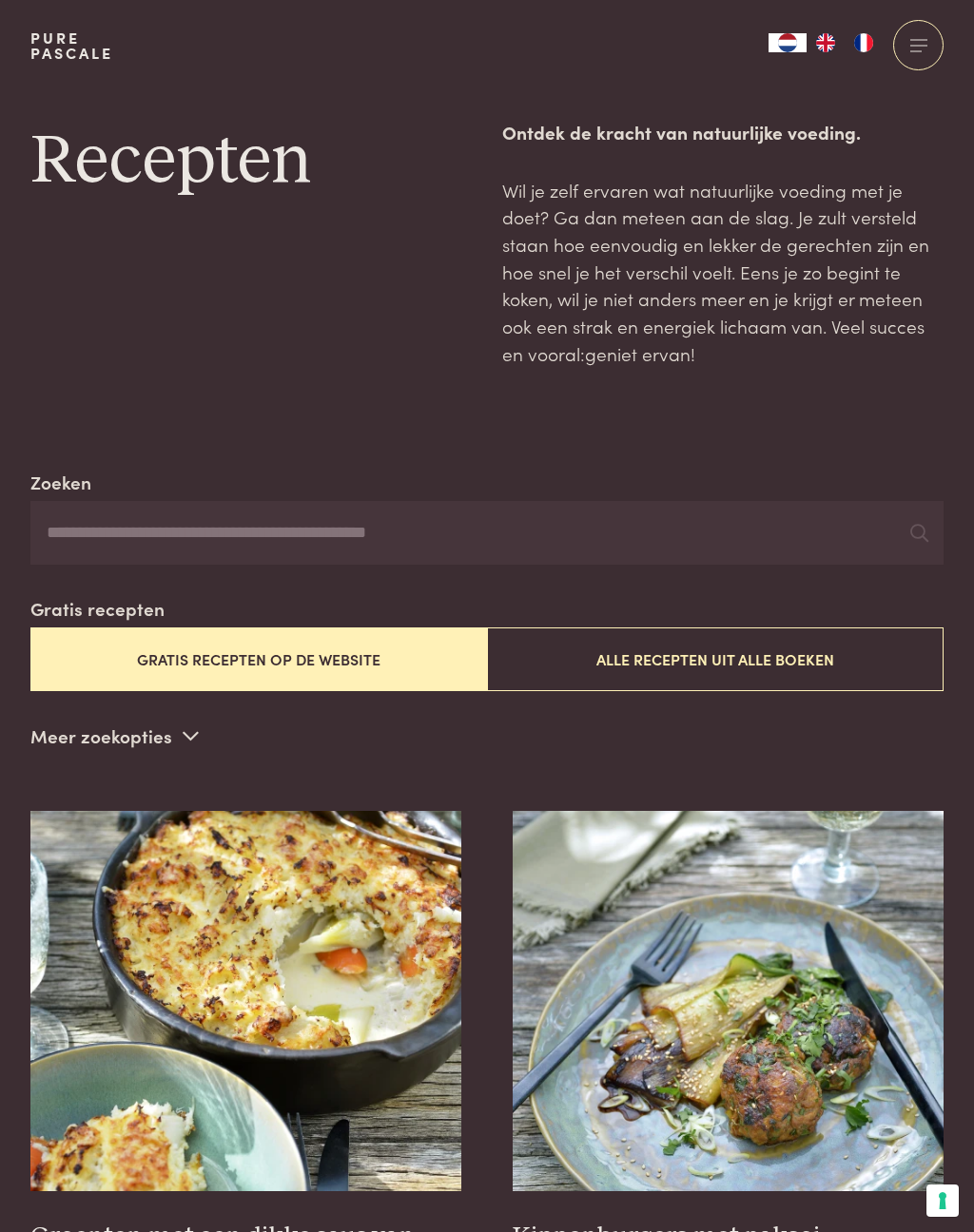
scroll to position [0, 0]
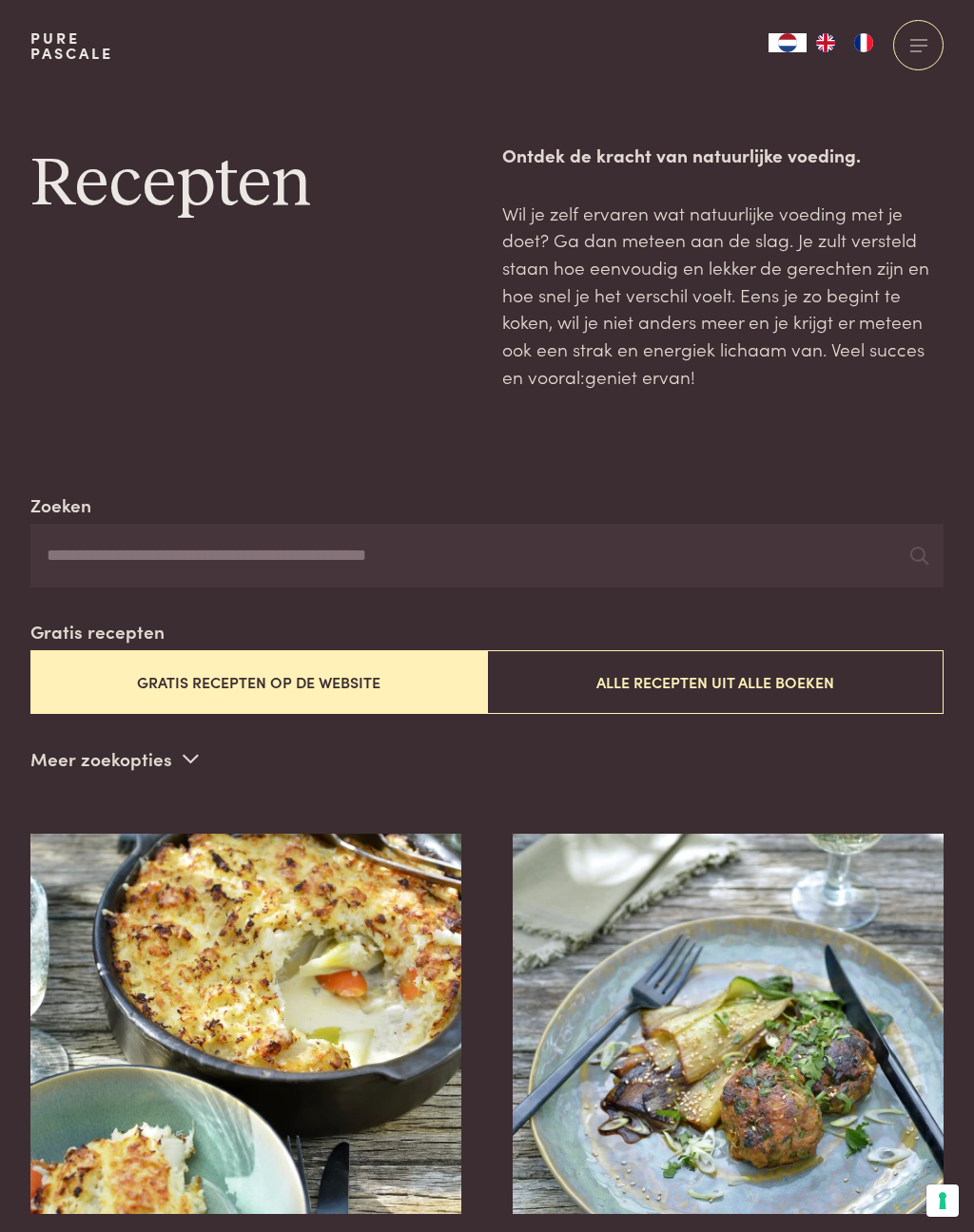
scroll to position [1637, 0]
